Goal: Find specific page/section: Find specific page/section

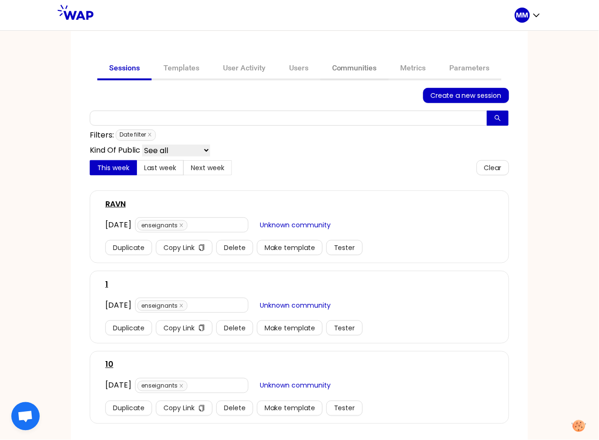
click at [349, 68] on link "Communities" at bounding box center [354, 69] width 68 height 23
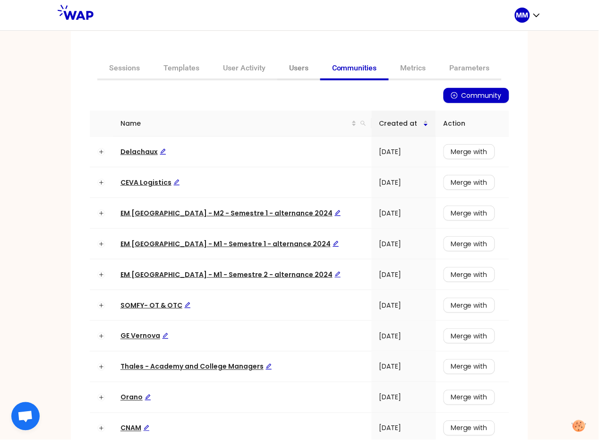
click at [296, 69] on link "Users" at bounding box center [298, 69] width 43 height 23
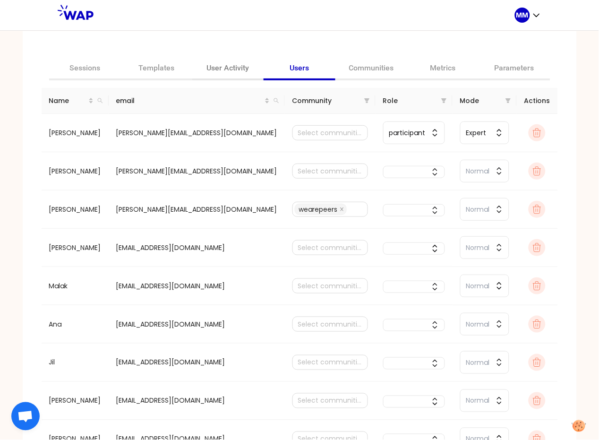
click at [224, 72] on link "User Activity" at bounding box center [228, 69] width 72 height 23
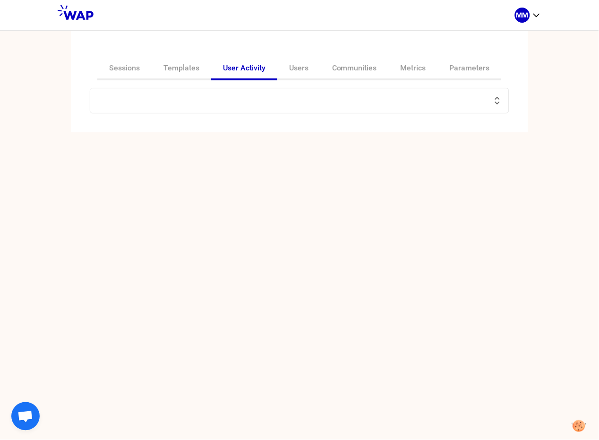
click at [213, 102] on input "text" at bounding box center [294, 100] width 396 height 13
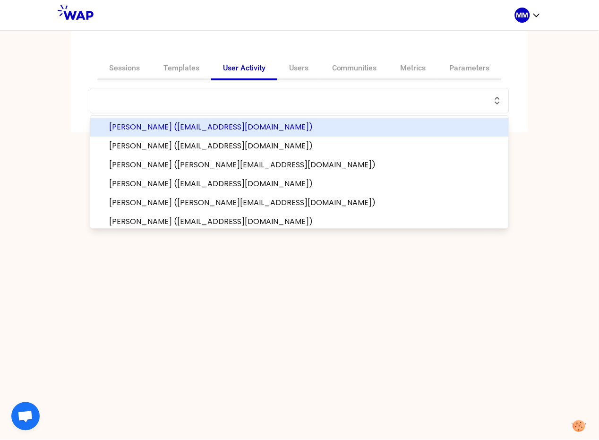
paste input "[EMAIL_ADDRESS][DOMAIN_NAME]"
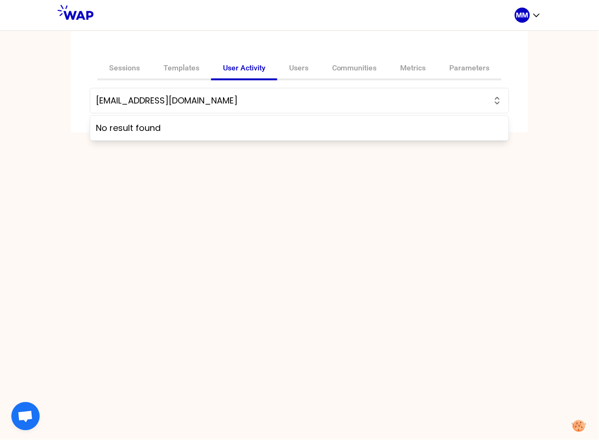
type input "[EMAIL_ADDRESS][DOMAIN_NAME]"
